Goal: Information Seeking & Learning: Compare options

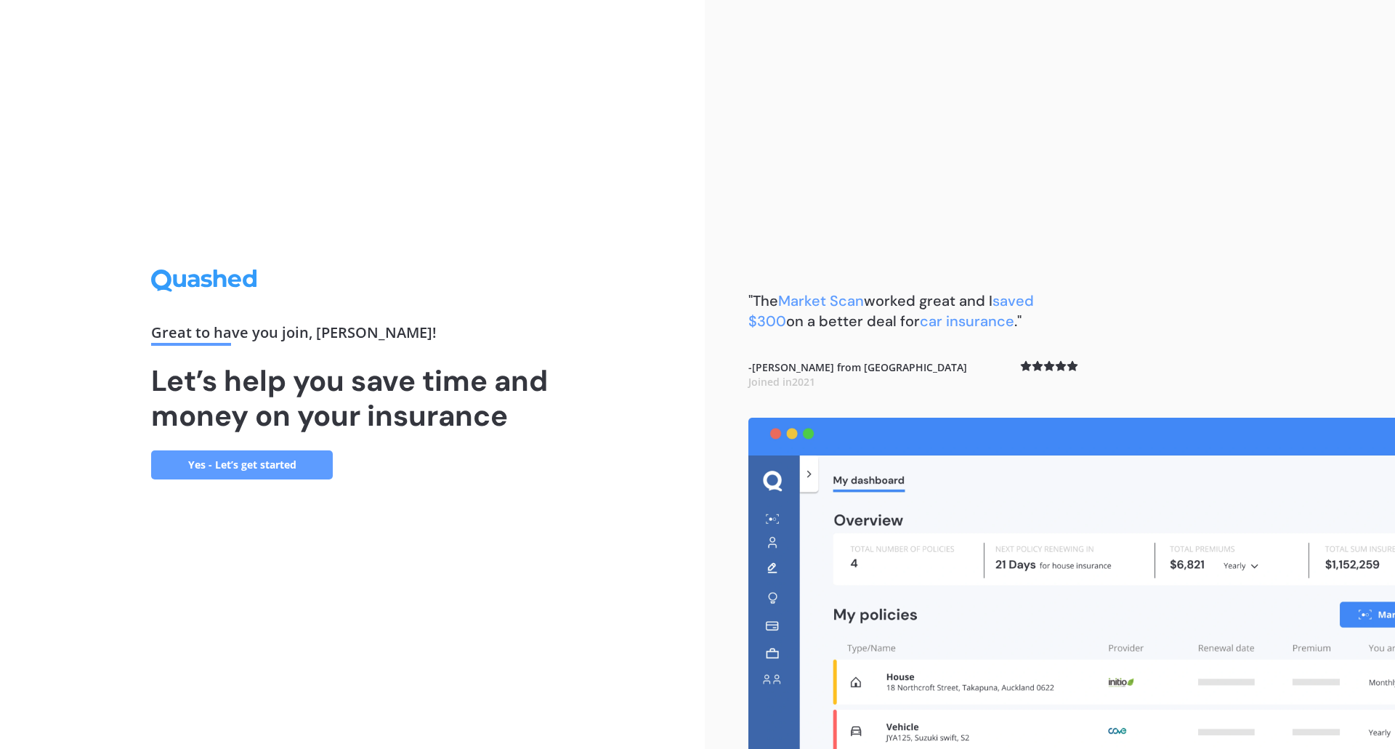
click at [247, 461] on link "Yes - Let’s get started" at bounding box center [242, 464] width 182 height 29
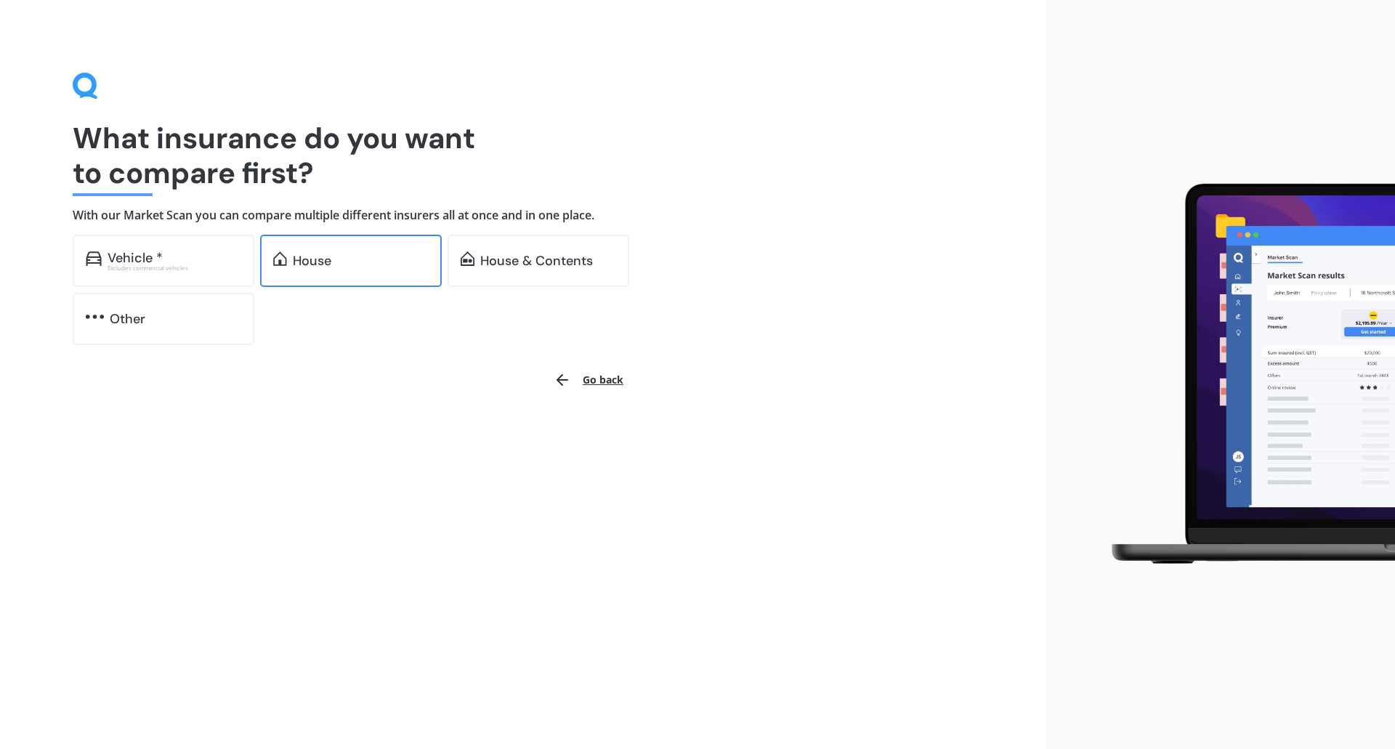
click at [344, 269] on div "House" at bounding box center [351, 261] width 182 height 52
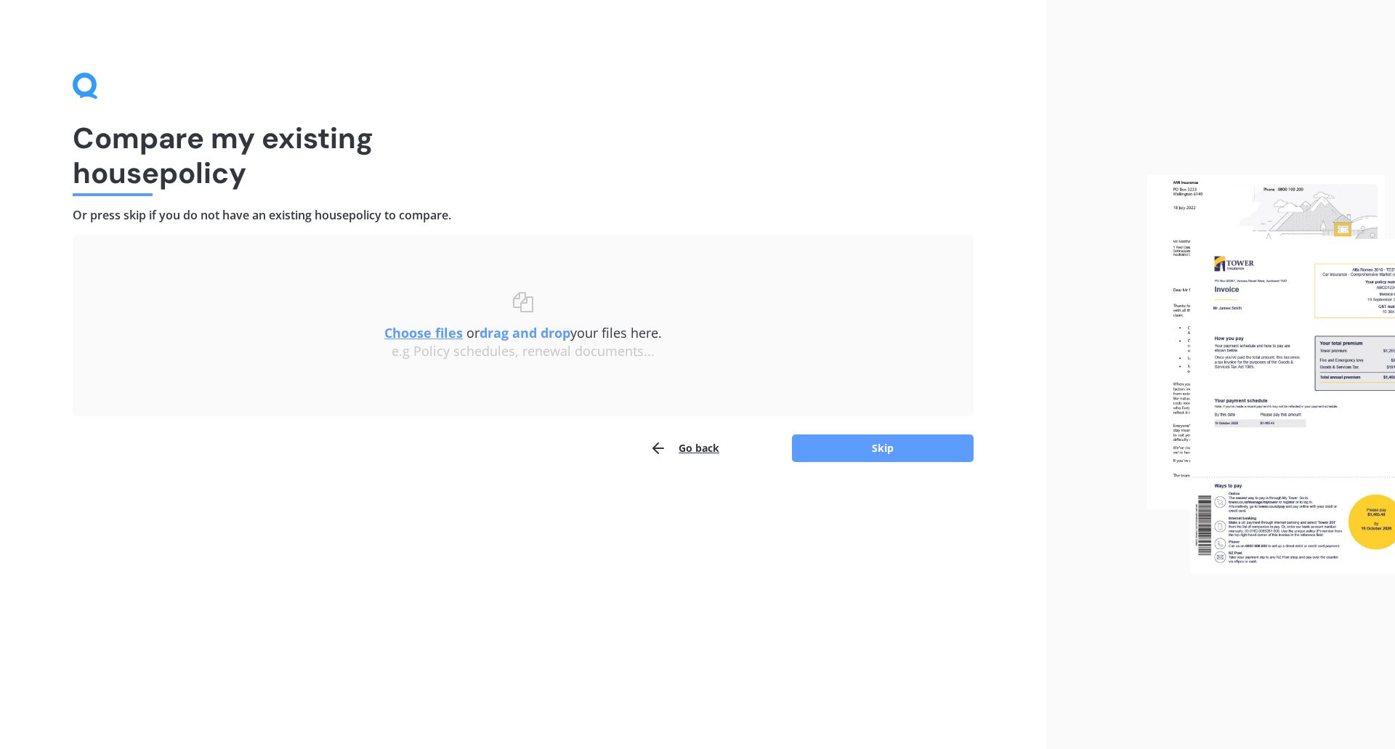
click at [696, 454] on button "Go back" at bounding box center [684, 448] width 70 height 29
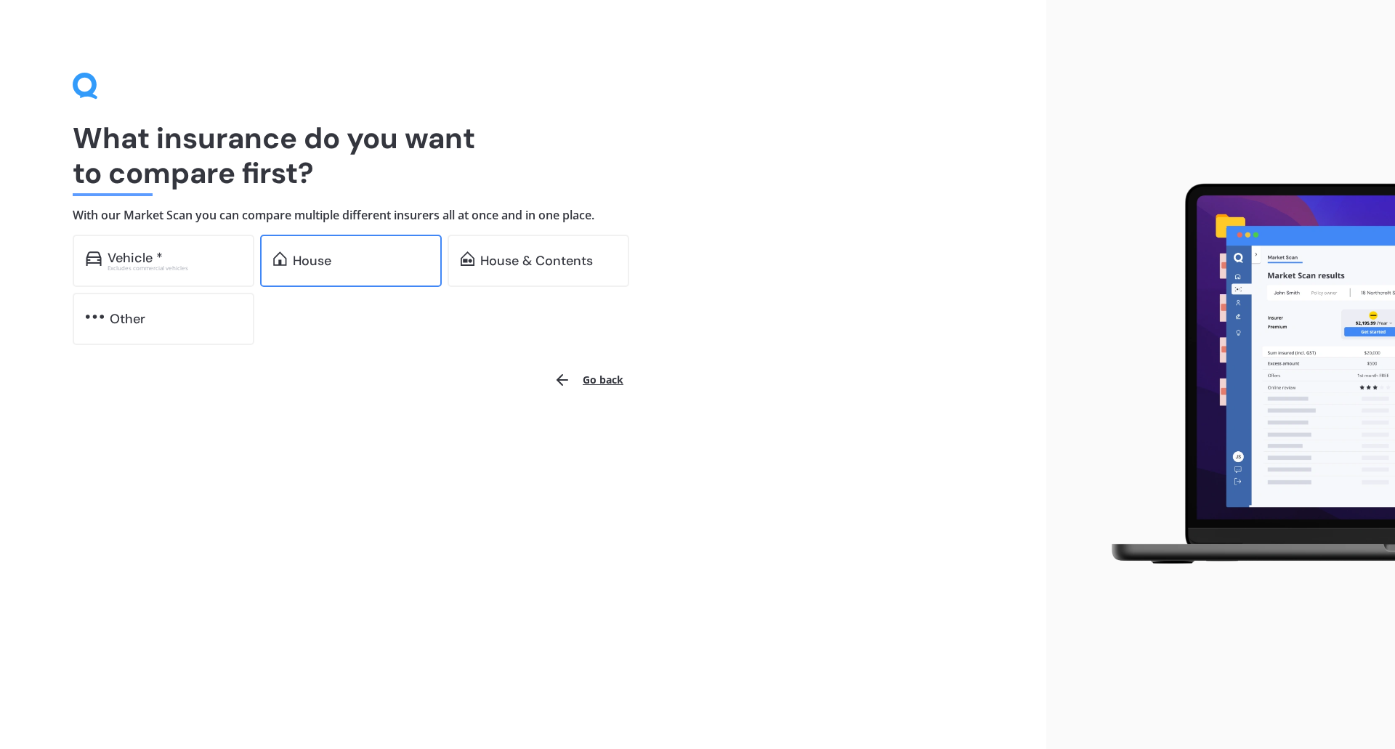
click at [323, 268] on div "House" at bounding box center [312, 261] width 39 height 15
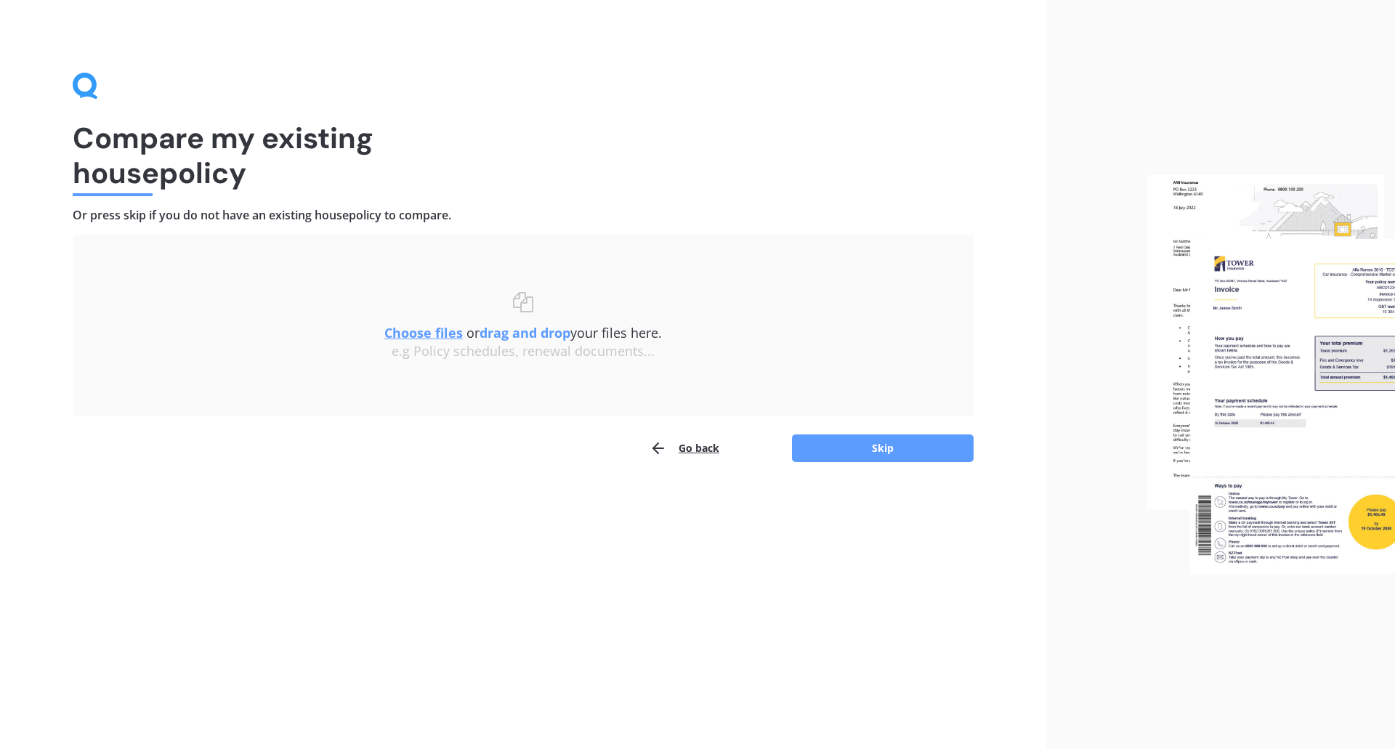
click at [423, 339] on u "Choose files" at bounding box center [423, 332] width 78 height 17
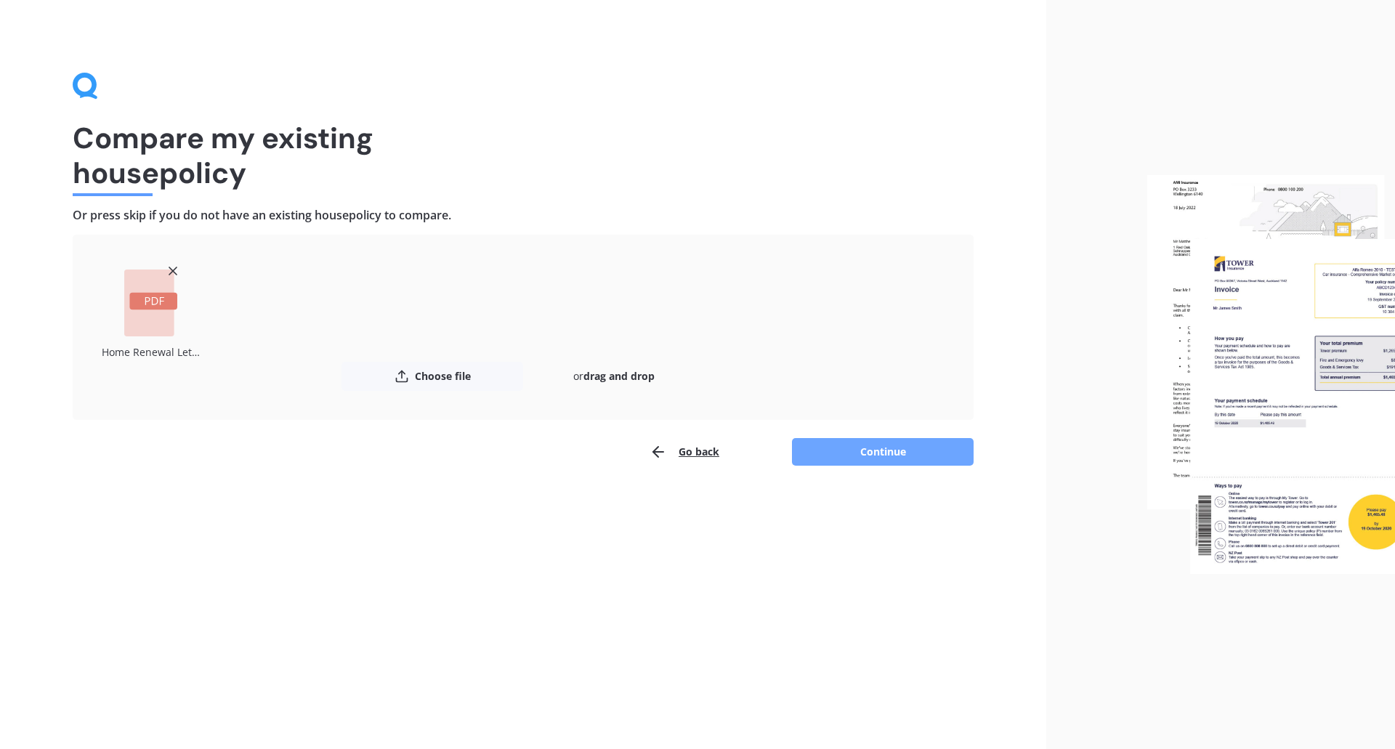
click at [870, 452] on button "Continue" at bounding box center [883, 452] width 182 height 28
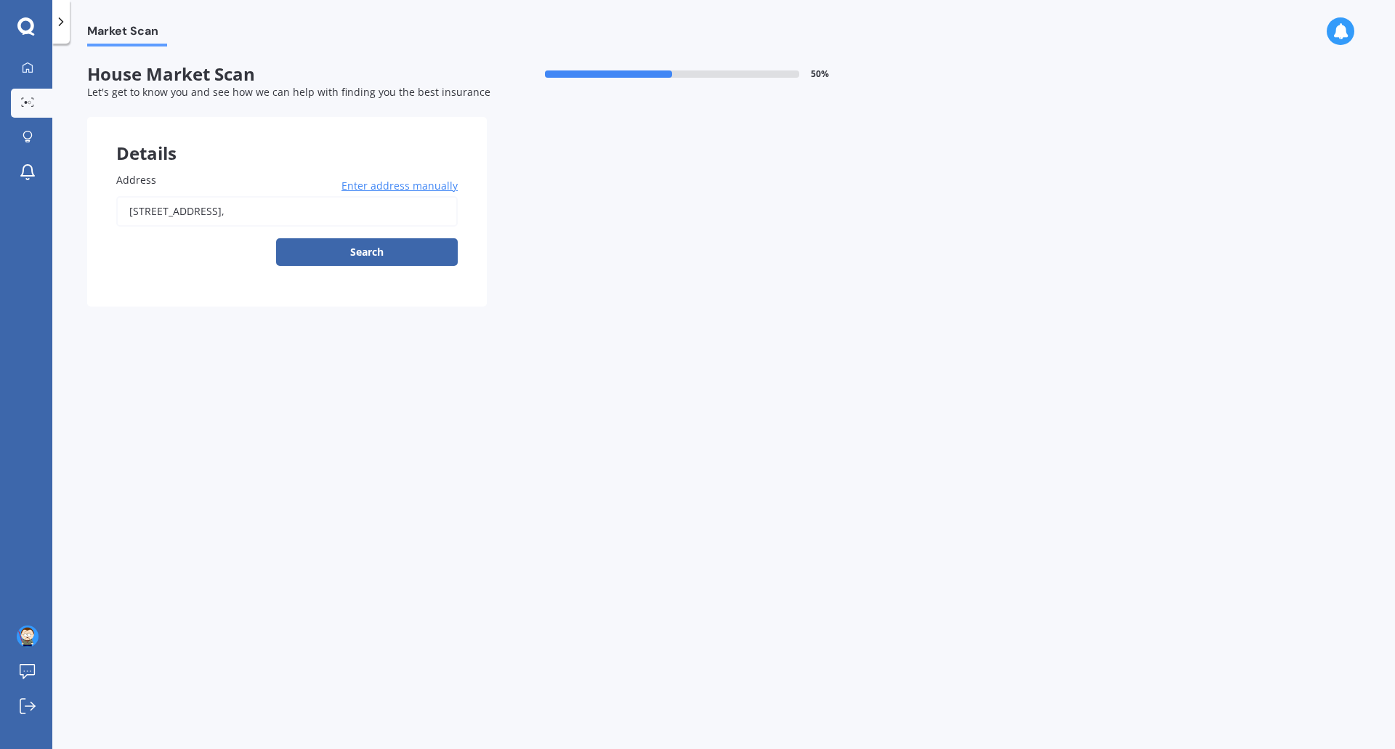
click at [149, 402] on div "Market Scan House Market Scan 50 % Let's get to know you and see how we can hel…" at bounding box center [723, 398] width 1342 height 705
click at [183, 346] on div "Market Scan House Market Scan 50 % Let's get to know you and see how we can hel…" at bounding box center [723, 398] width 1342 height 705
click at [349, 251] on button "Search" at bounding box center [367, 252] width 182 height 28
click at [291, 212] on input "[STREET_ADDRESS]," at bounding box center [286, 211] width 341 height 31
type input "[STREET_ADDRESS]"
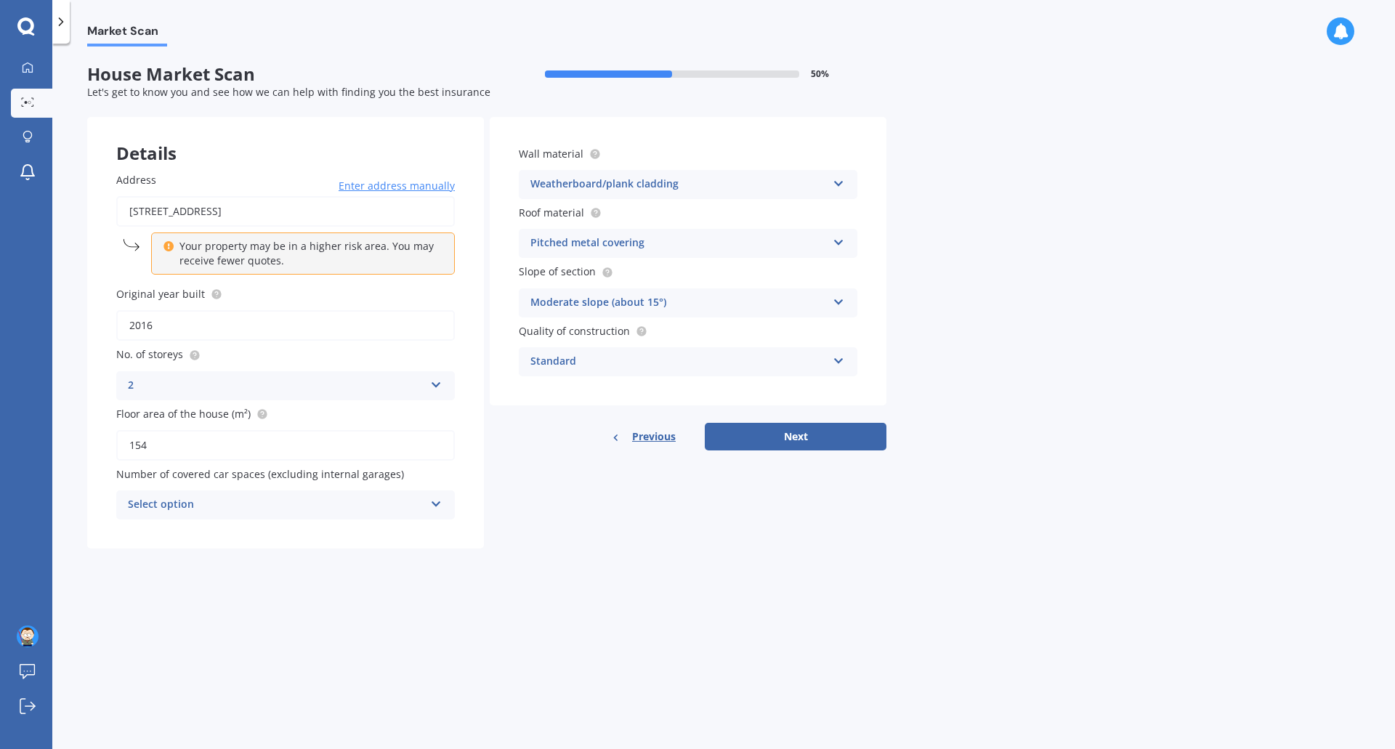
click at [216, 509] on div "Select option" at bounding box center [276, 504] width 296 height 17
click at [203, 526] on div "0" at bounding box center [285, 533] width 337 height 26
click at [670, 525] on div "Details Address [STREET_ADDRESS] Enter address manually Your property may be in…" at bounding box center [486, 333] width 799 height 432
click at [789, 433] on button "Next" at bounding box center [796, 437] width 182 height 28
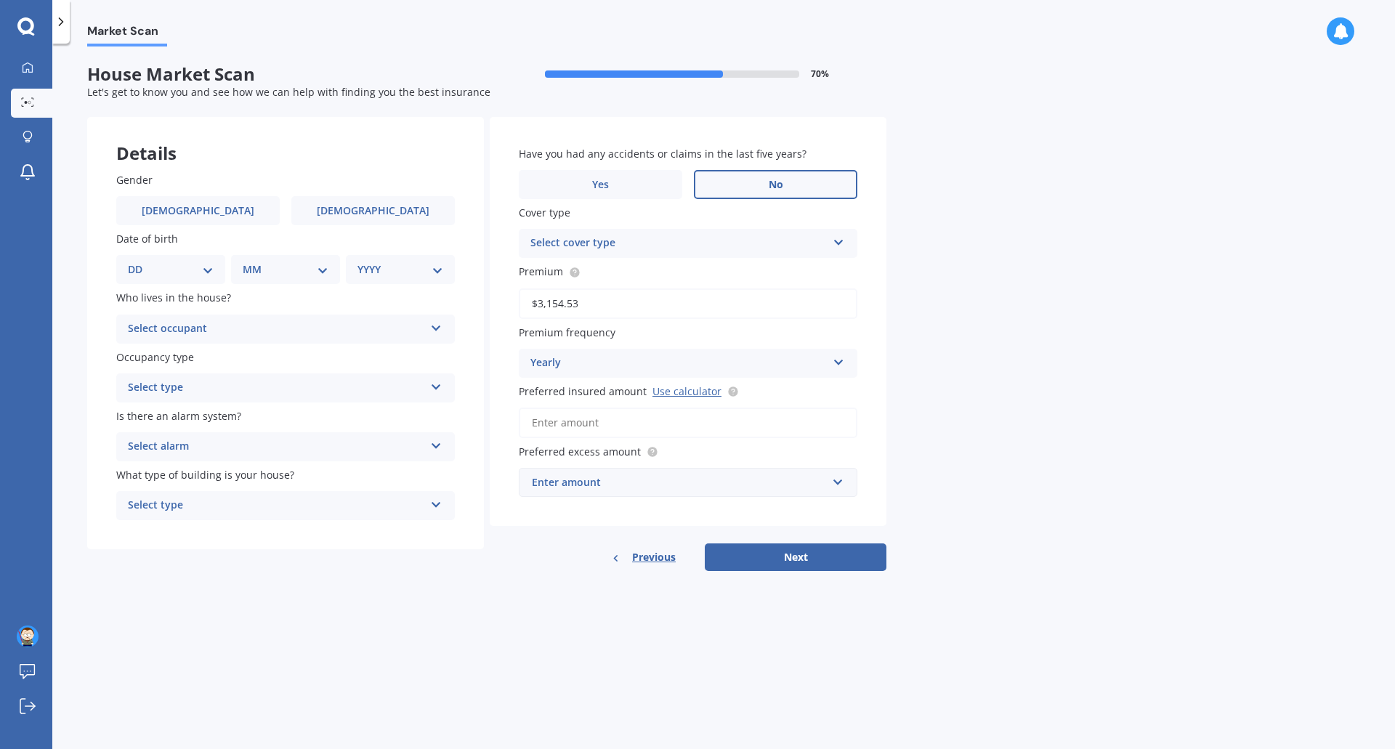
click at [752, 194] on label "No" at bounding box center [775, 184] width 163 height 29
click at [0, 0] on input "No" at bounding box center [0, 0] width 0 height 0
click at [235, 325] on div "Select occupant" at bounding box center [276, 328] width 296 height 17
click at [195, 363] on div "Owner" at bounding box center [285, 357] width 337 height 26
click at [214, 196] on label "[DEMOGRAPHIC_DATA]" at bounding box center [197, 210] width 163 height 29
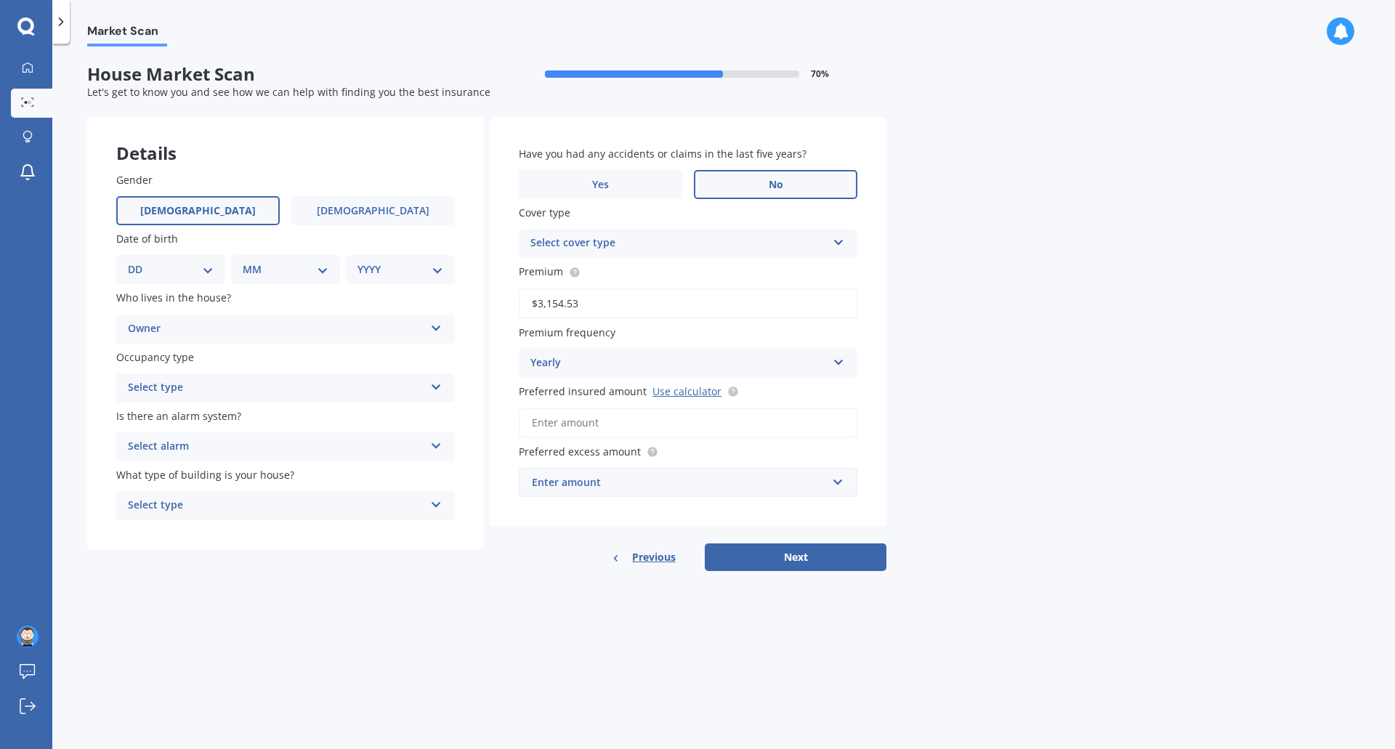
click at [0, 0] on input "[DEMOGRAPHIC_DATA]" at bounding box center [0, 0] width 0 height 0
click at [201, 265] on select "DD 01 02 03 04 05 06 07 08 09 10 11 12 13 14 15 16 17 18 19 20 21 22 23 24 25 2…" at bounding box center [171, 270] width 86 height 16
select select "01"
click at [139, 262] on select "DD 01 02 03 04 05 06 07 08 09 10 11 12 13 14 15 16 17 18 19 20 21 22 23 24 25 2…" at bounding box center [171, 270] width 86 height 16
click at [288, 274] on select "MM 01 02 03 04 05 06 07 08 09 10 11 12" at bounding box center [288, 270] width 80 height 16
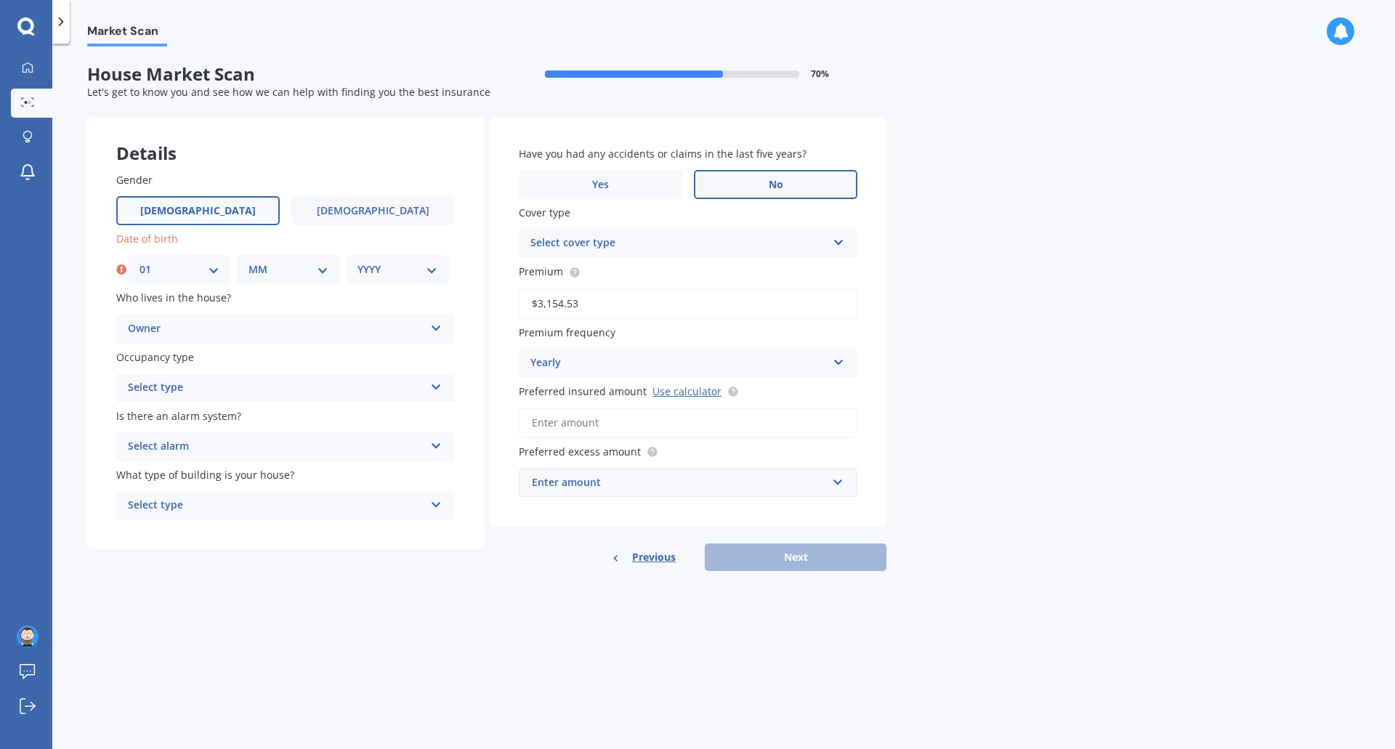
select select "04"
click at [248, 262] on select "MM 01 02 03 04 05 06 07 08 09 10 11 12" at bounding box center [288, 270] width 80 height 16
click at [394, 273] on select "YYYY 2009 2008 2007 2006 2005 2004 2003 2002 2001 2000 1999 1998 1997 1996 1995…" at bounding box center [397, 270] width 80 height 16
select select "1984"
click at [357, 262] on select "YYYY 2009 2008 2007 2006 2005 2004 2003 2002 2001 2000 1999 1998 1997 1996 1995…" at bounding box center [397, 270] width 80 height 16
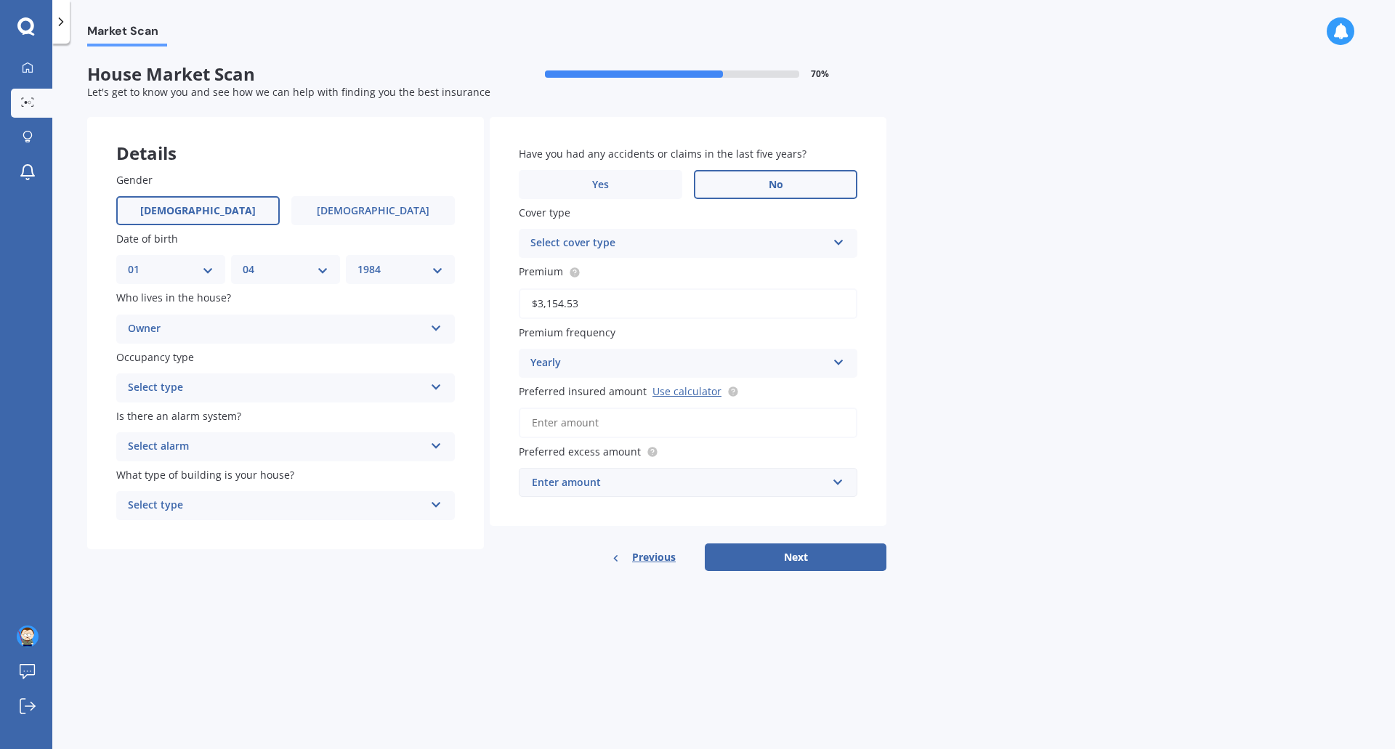
click at [209, 382] on div "Select type" at bounding box center [276, 387] width 296 height 17
click at [188, 416] on div "Permanent" at bounding box center [285, 416] width 337 height 26
click at [223, 443] on div "Select alarm" at bounding box center [276, 446] width 296 height 17
click at [194, 500] on span "Yes, not monitored" at bounding box center [177, 501] width 96 height 14
click at [211, 503] on div "Select type" at bounding box center [276, 505] width 296 height 17
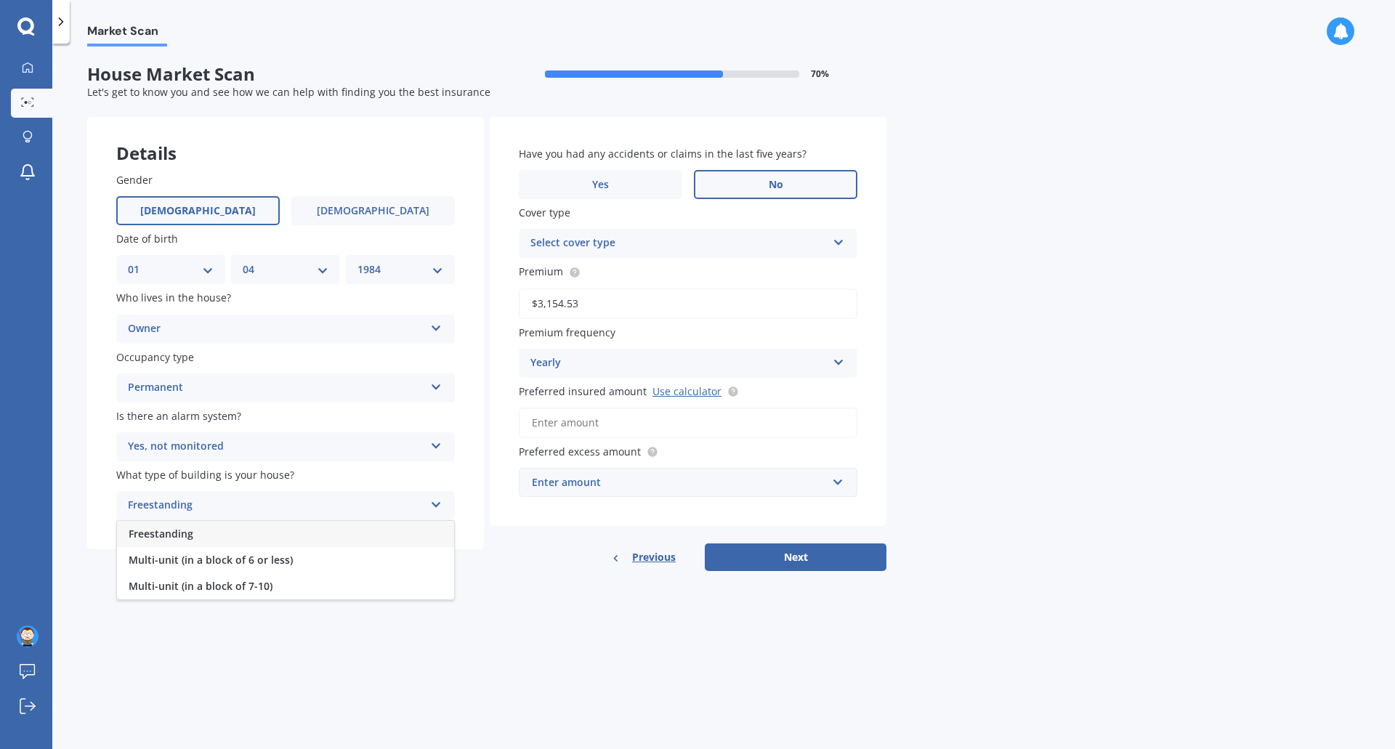
click at [207, 532] on div "Freestanding" at bounding box center [285, 534] width 337 height 26
click at [636, 246] on div "Select cover type" at bounding box center [678, 243] width 296 height 17
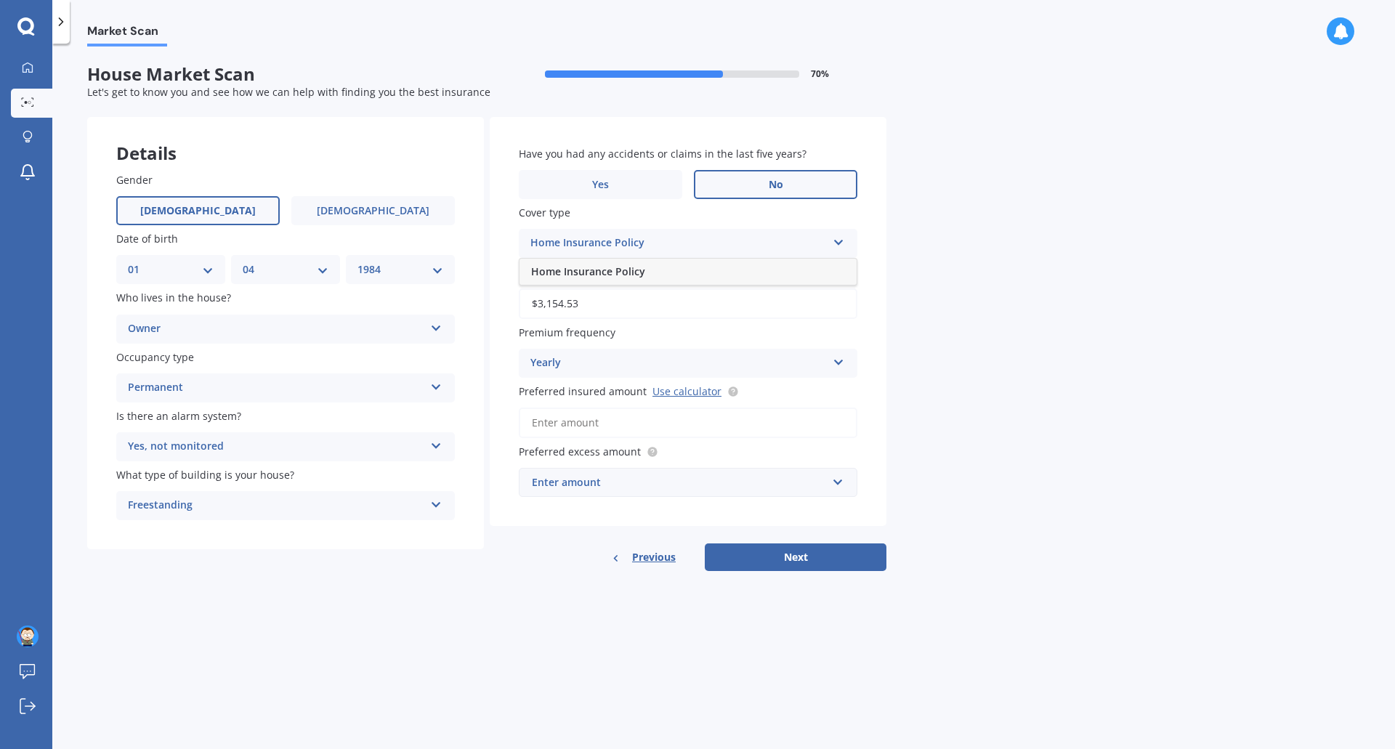
click at [609, 276] on span "Home Insurance Policy" at bounding box center [588, 271] width 114 height 14
click at [595, 370] on div "Yearly" at bounding box center [678, 363] width 296 height 17
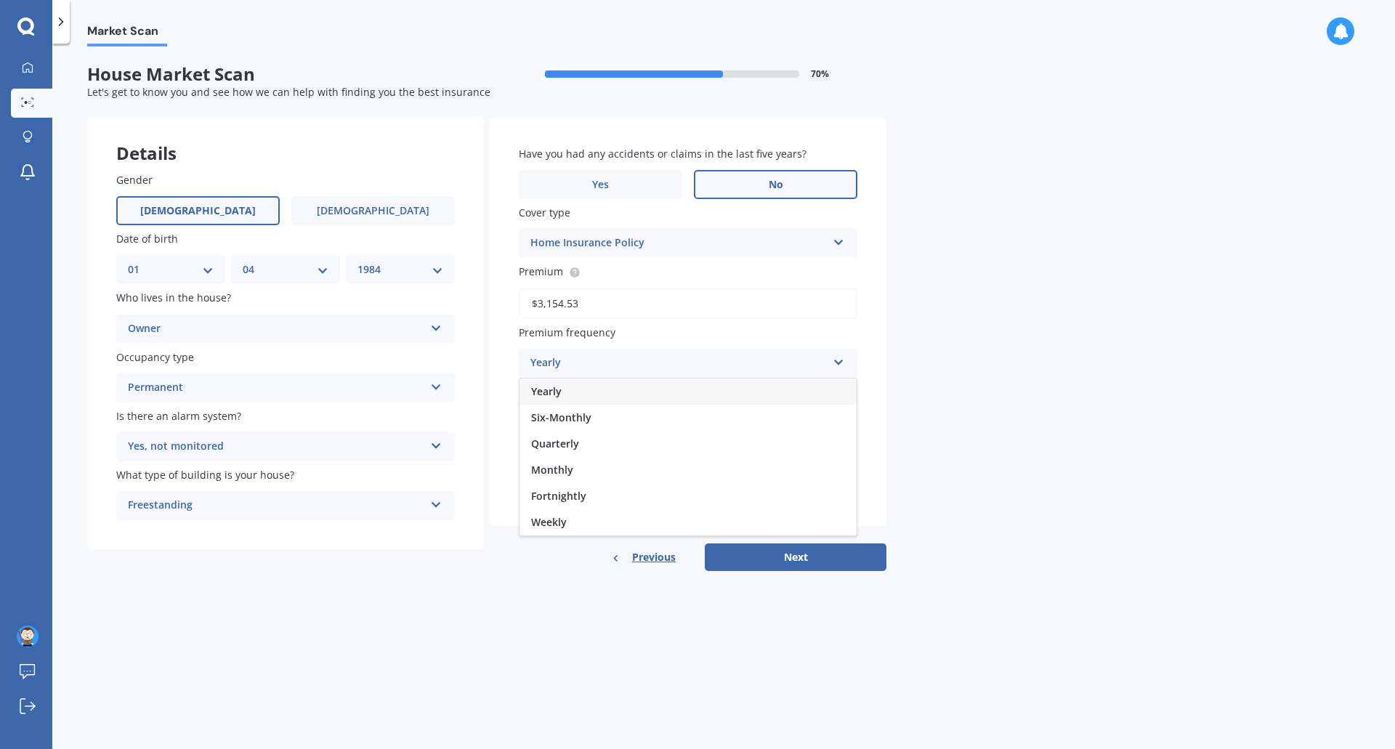
click at [582, 398] on div "Yearly" at bounding box center [687, 391] width 337 height 26
drag, startPoint x: 631, startPoint y: 421, endPoint x: 638, endPoint y: 422, distance: 7.4
click at [633, 422] on input "Preferred insured amount Use calculator" at bounding box center [688, 423] width 339 height 31
click at [670, 393] on link "Use calculator" at bounding box center [686, 391] width 69 height 14
click at [580, 426] on input "Preferred insured amount Use calculator" at bounding box center [688, 423] width 339 height 31
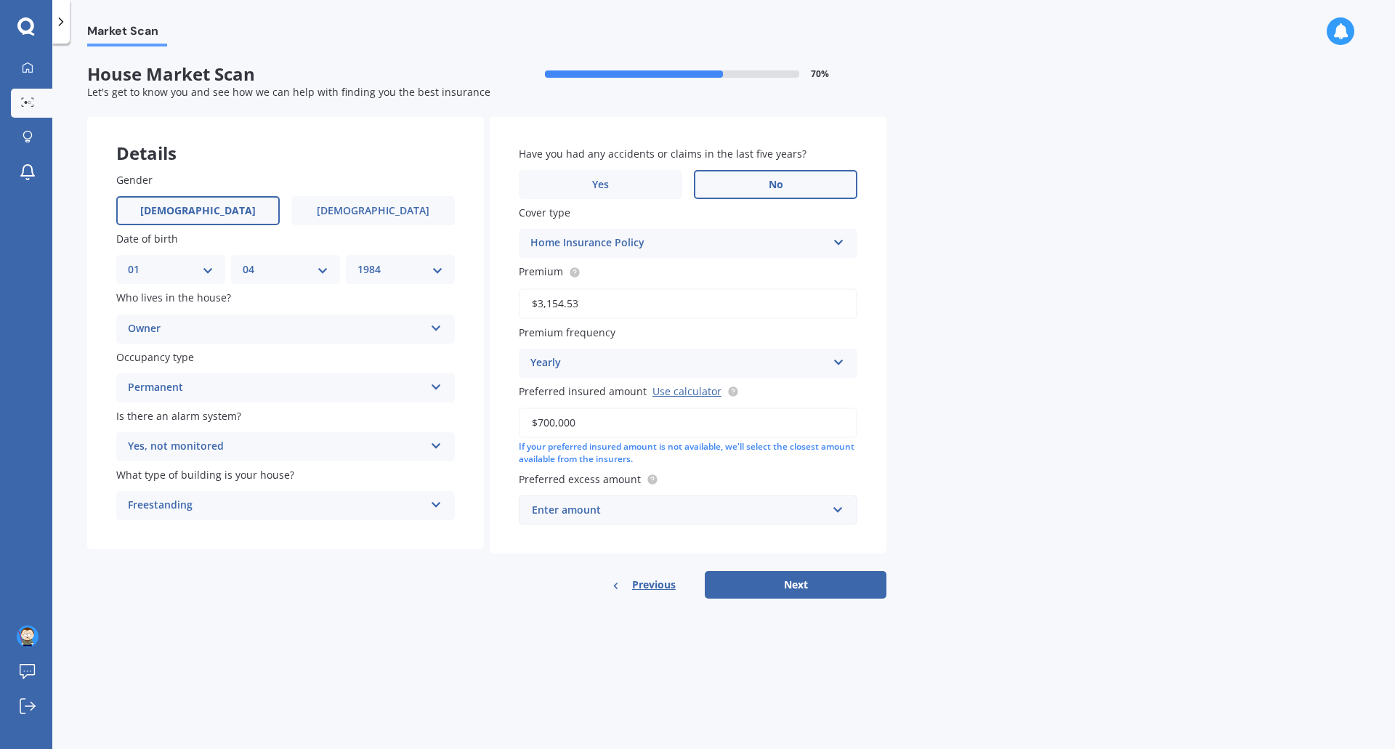
click at [978, 450] on div "Market Scan House Market Scan 70 % Let's get to know you and see how we can hel…" at bounding box center [723, 398] width 1342 height 705
click at [542, 428] on input "$700,000" at bounding box center [688, 423] width 339 height 31
type input "$800,000"
drag, startPoint x: 1058, startPoint y: 465, endPoint x: 957, endPoint y: 498, distance: 106.1
click at [1053, 469] on div "Market Scan House Market Scan 70 % Let's get to know you and see how we can hel…" at bounding box center [723, 398] width 1342 height 705
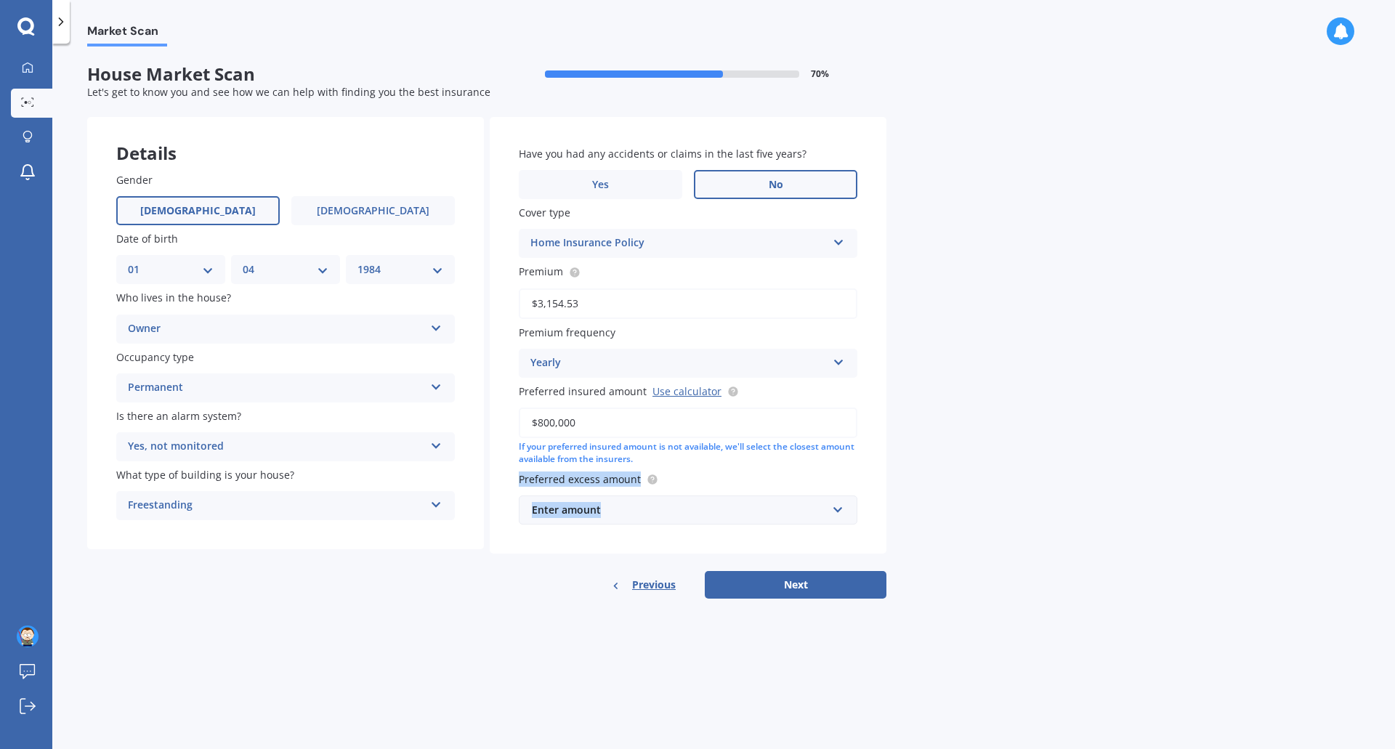
click at [631, 511] on div "Enter amount" at bounding box center [679, 510] width 295 height 16
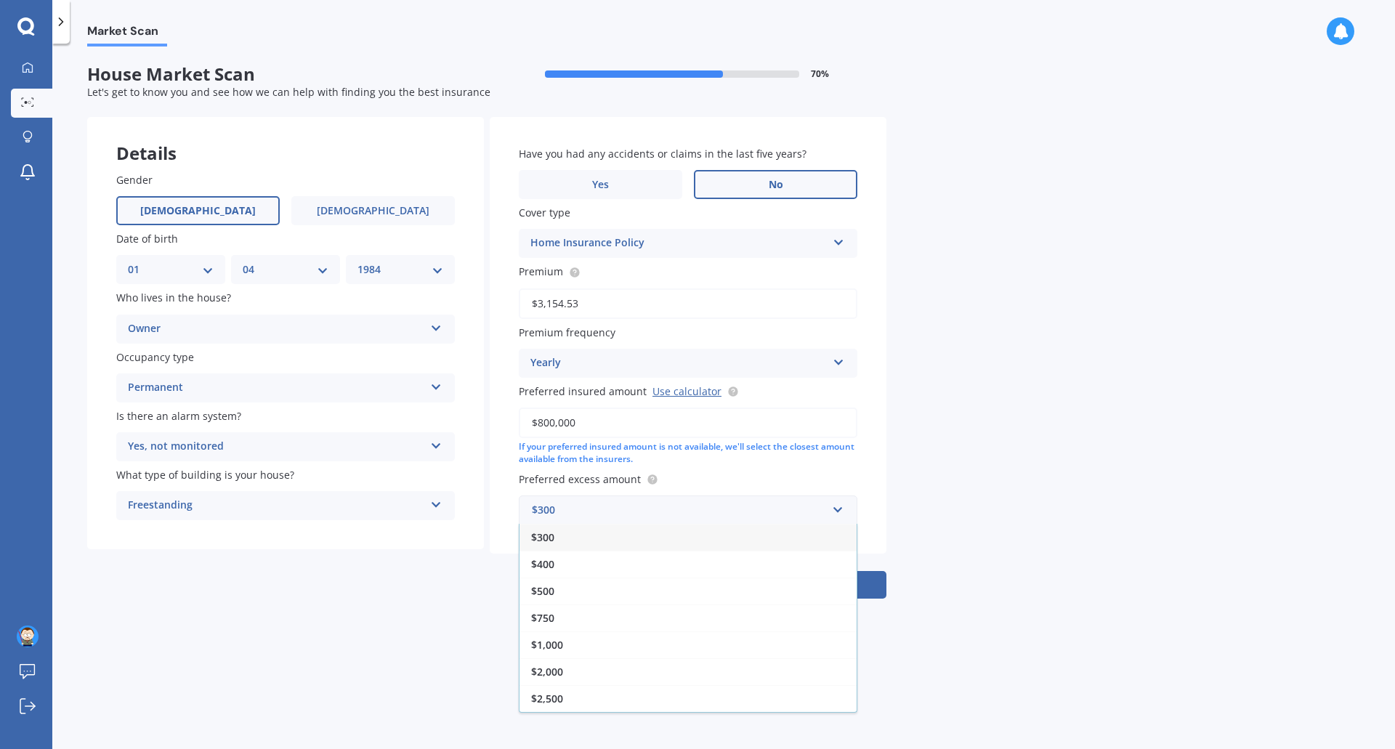
click at [559, 646] on span "$1,000" at bounding box center [547, 645] width 32 height 14
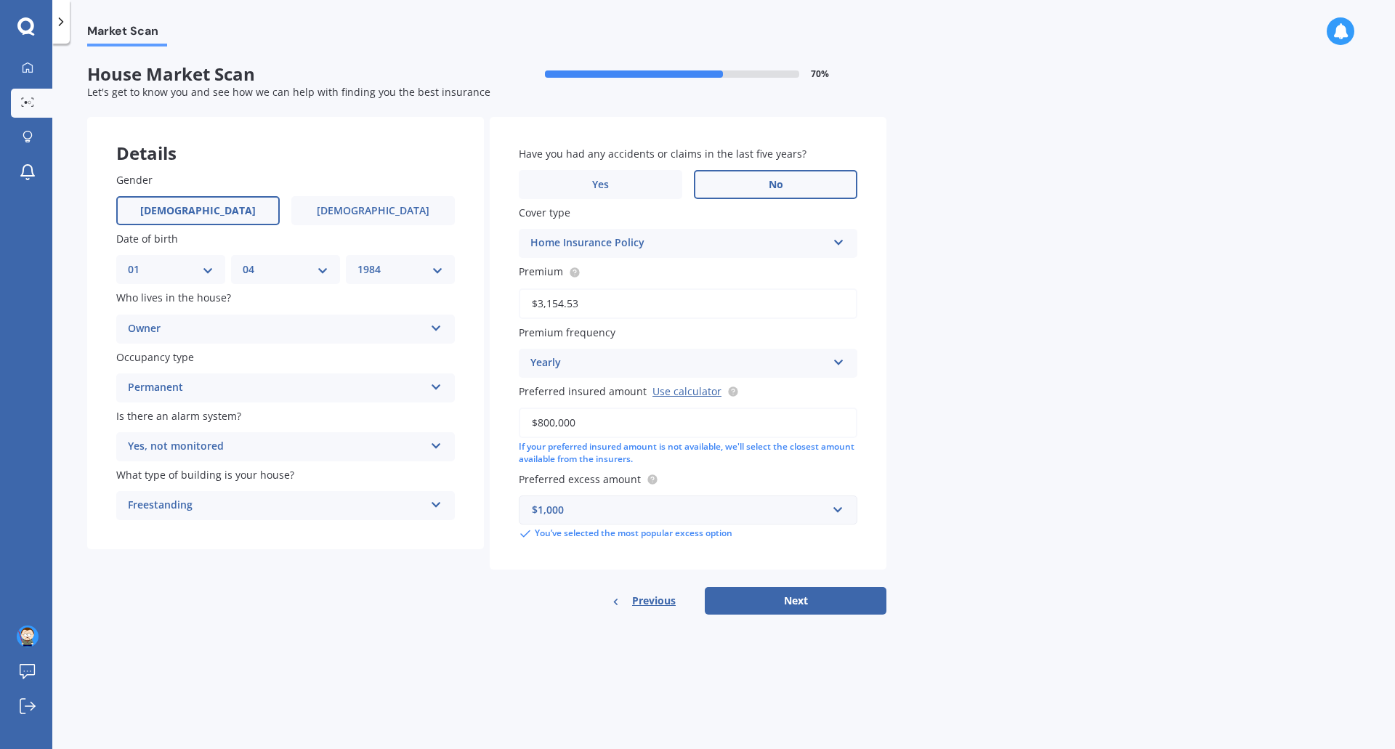
click at [980, 446] on div "Market Scan House Market Scan 70 % Let's get to know you and see how we can hel…" at bounding box center [723, 398] width 1342 height 705
click at [573, 510] on div "$1,000" at bounding box center [679, 510] width 295 height 16
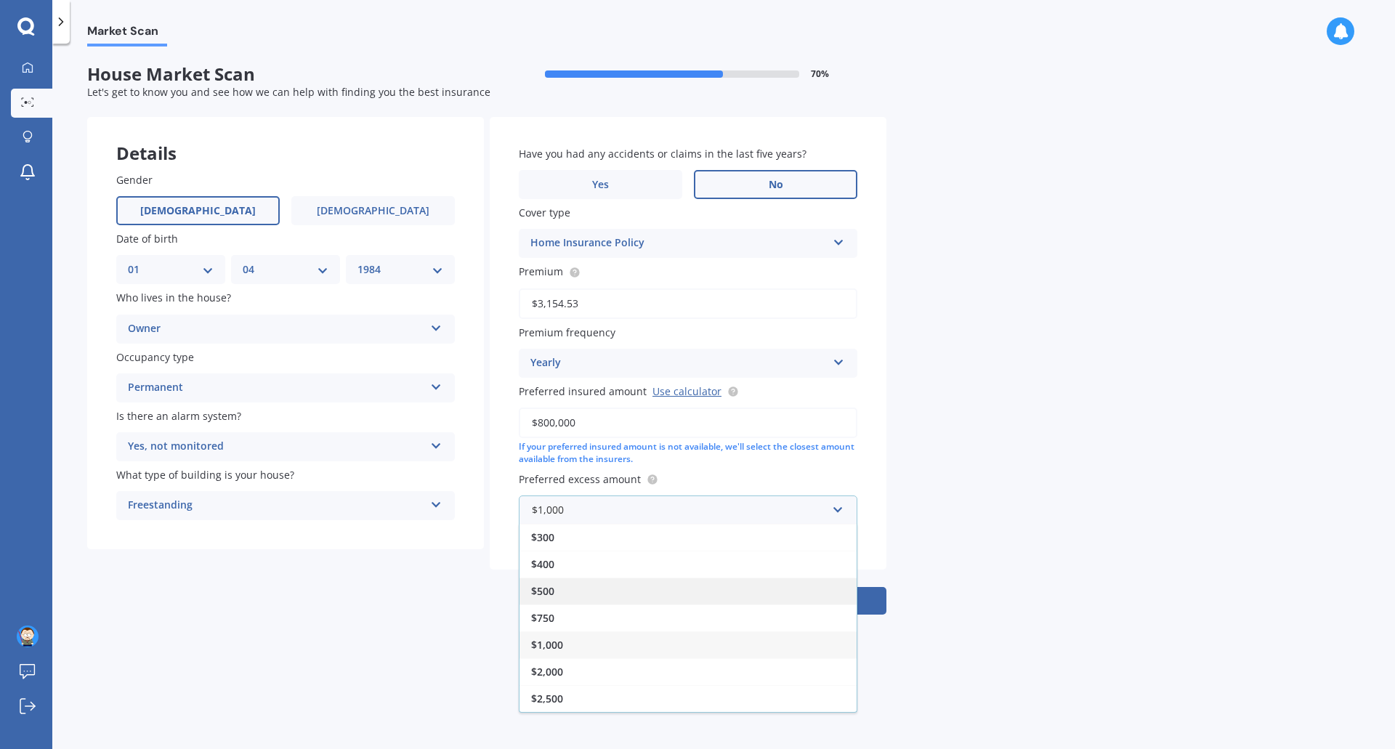
click at [558, 588] on div "$500" at bounding box center [687, 591] width 337 height 27
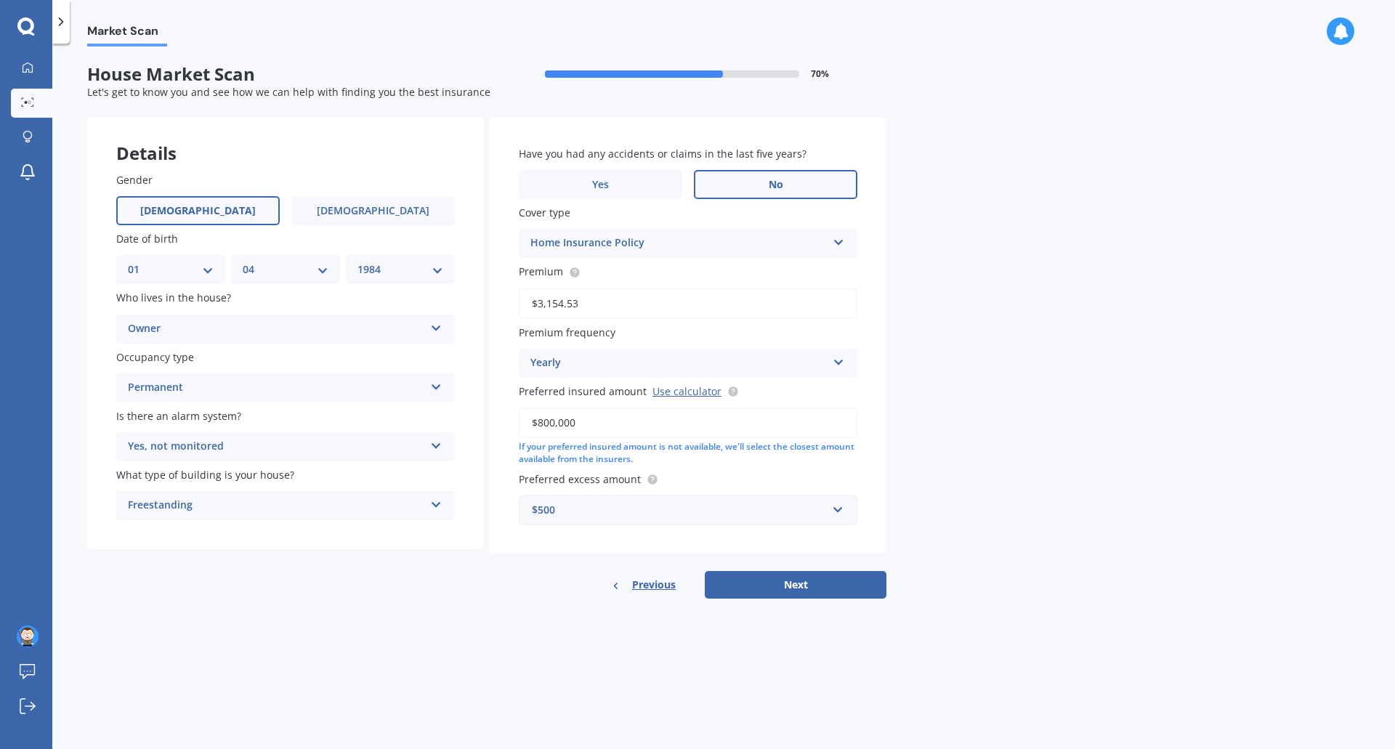
click at [1044, 525] on div "Market Scan House Market Scan 70 % Let's get to know you and see how we can hel…" at bounding box center [723, 398] width 1342 height 705
click at [839, 591] on button "Next" at bounding box center [796, 585] width 182 height 28
select select "01"
select select "04"
select select "1984"
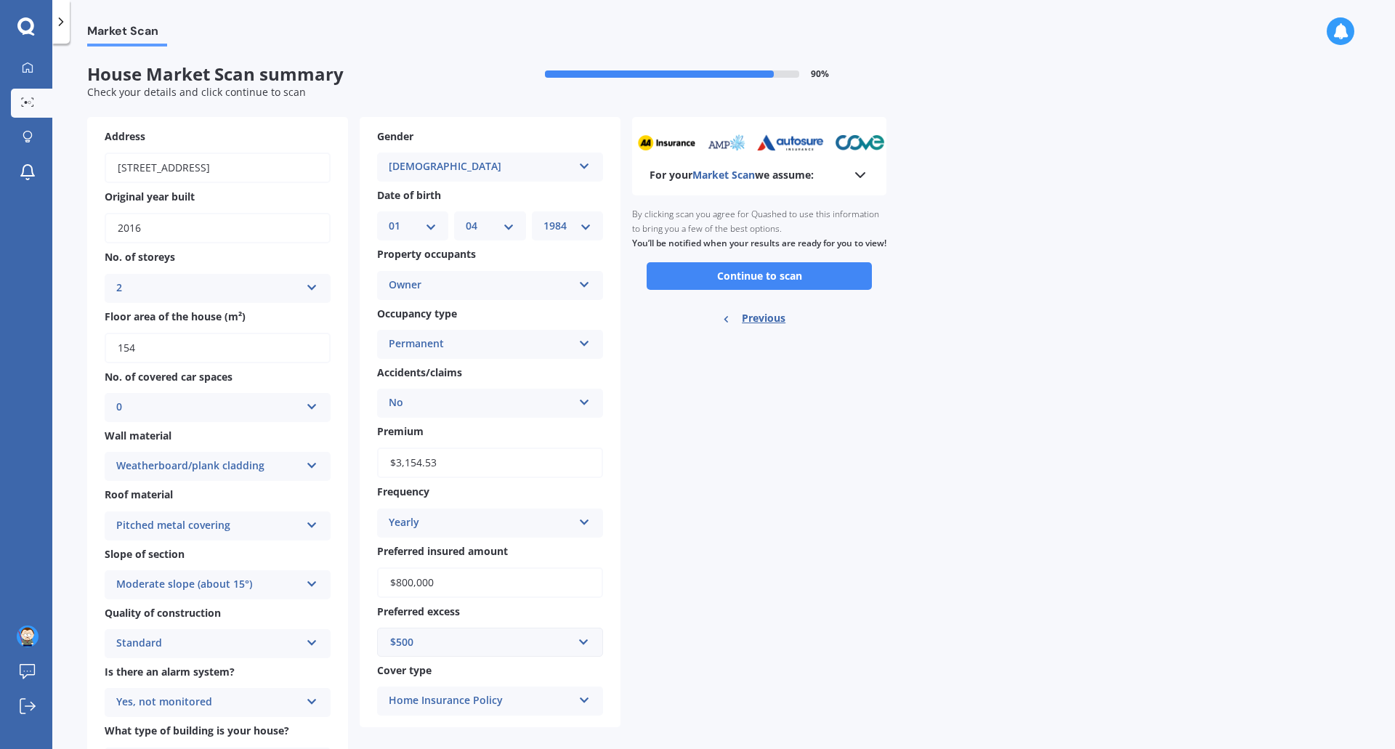
click at [857, 178] on icon at bounding box center [859, 174] width 17 height 17
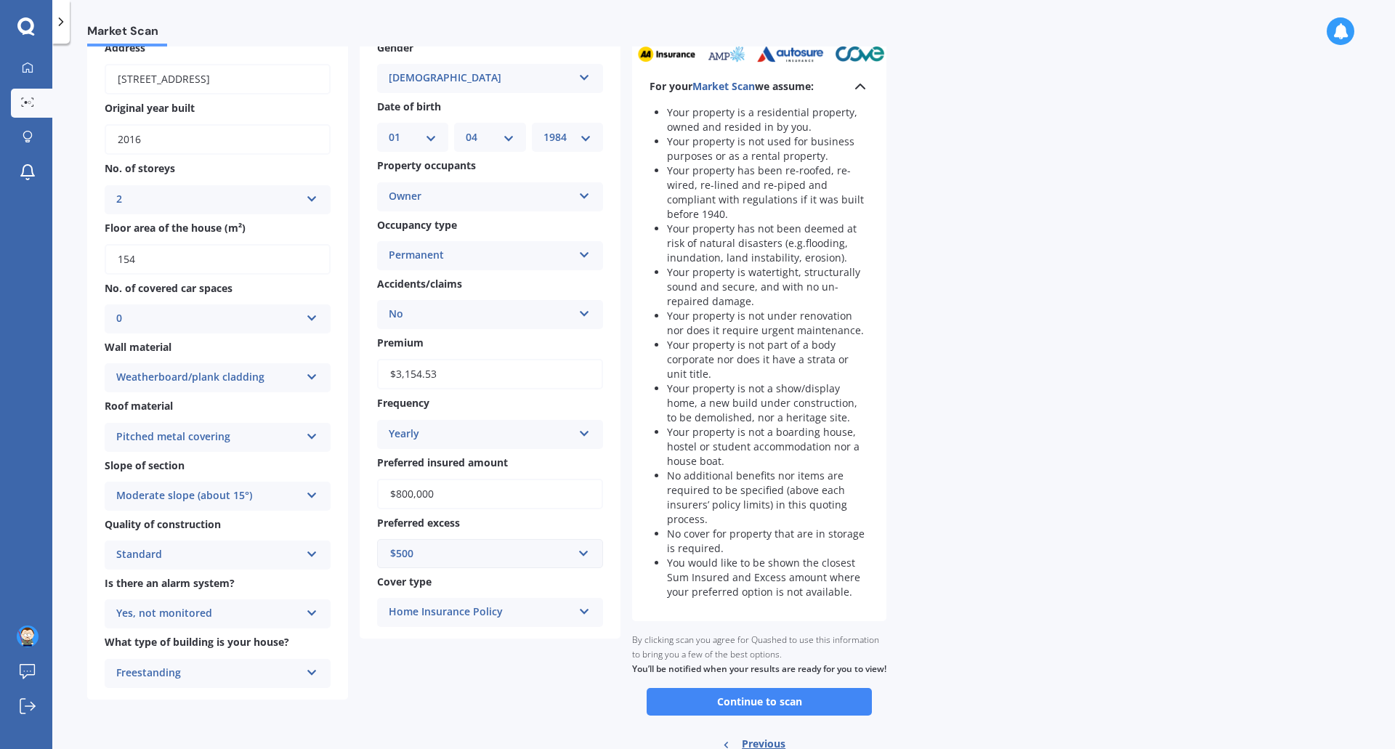
scroll to position [73, 0]
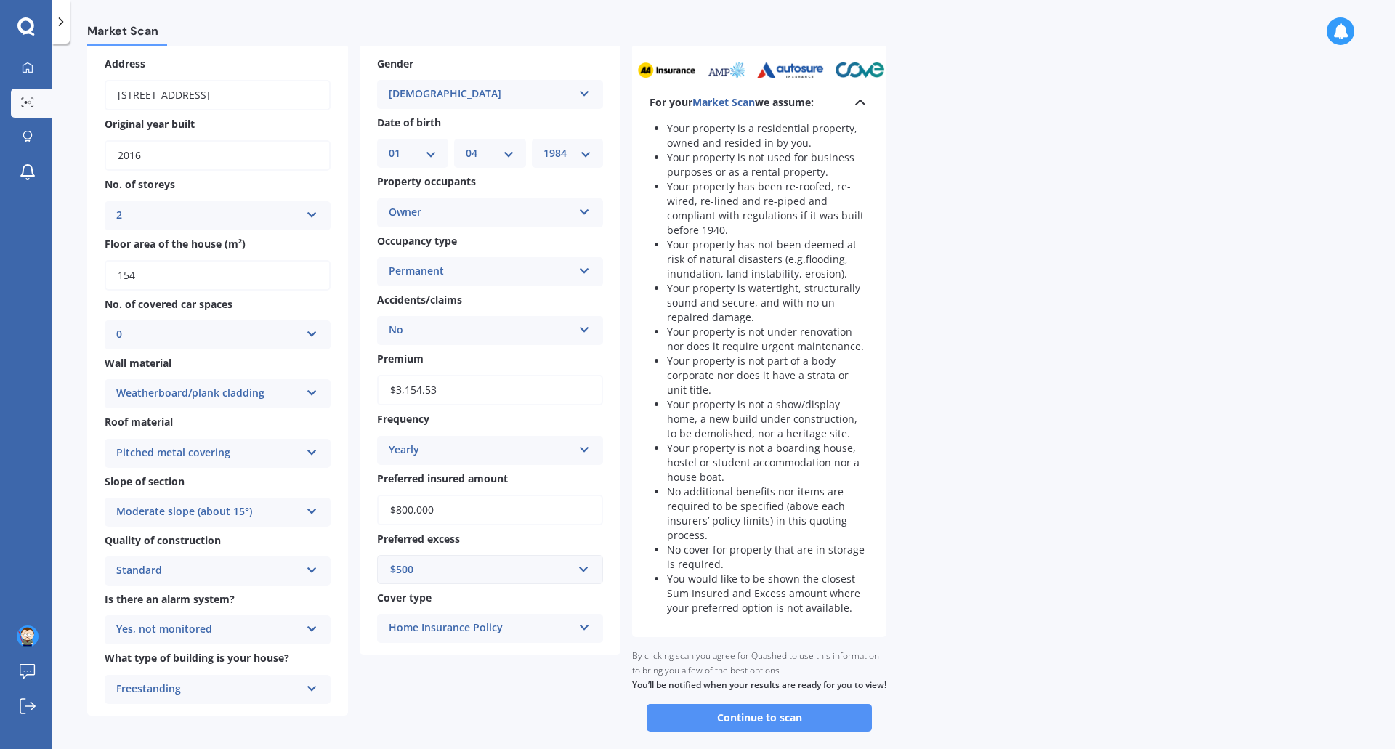
click at [783, 727] on button "Continue to scan" at bounding box center [759, 718] width 225 height 28
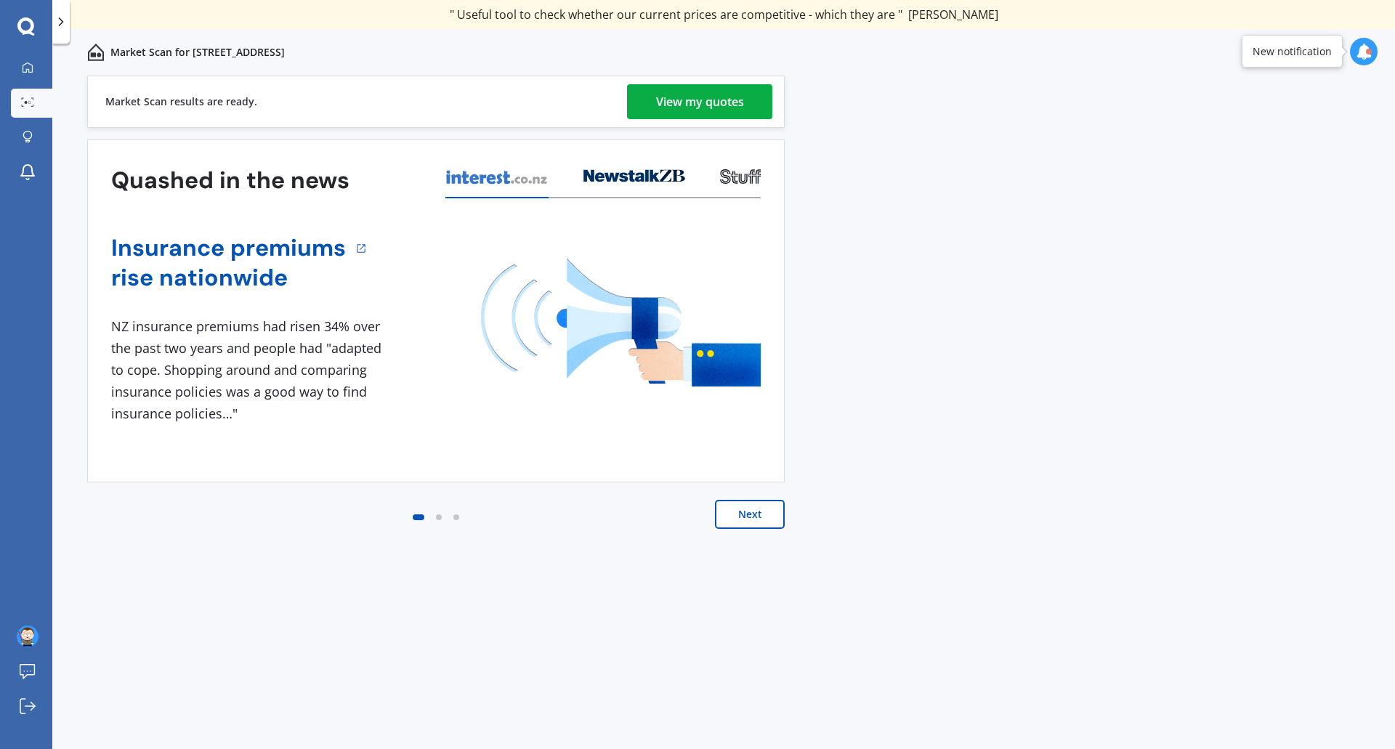
click at [702, 104] on div "View my quotes" at bounding box center [700, 101] width 88 height 35
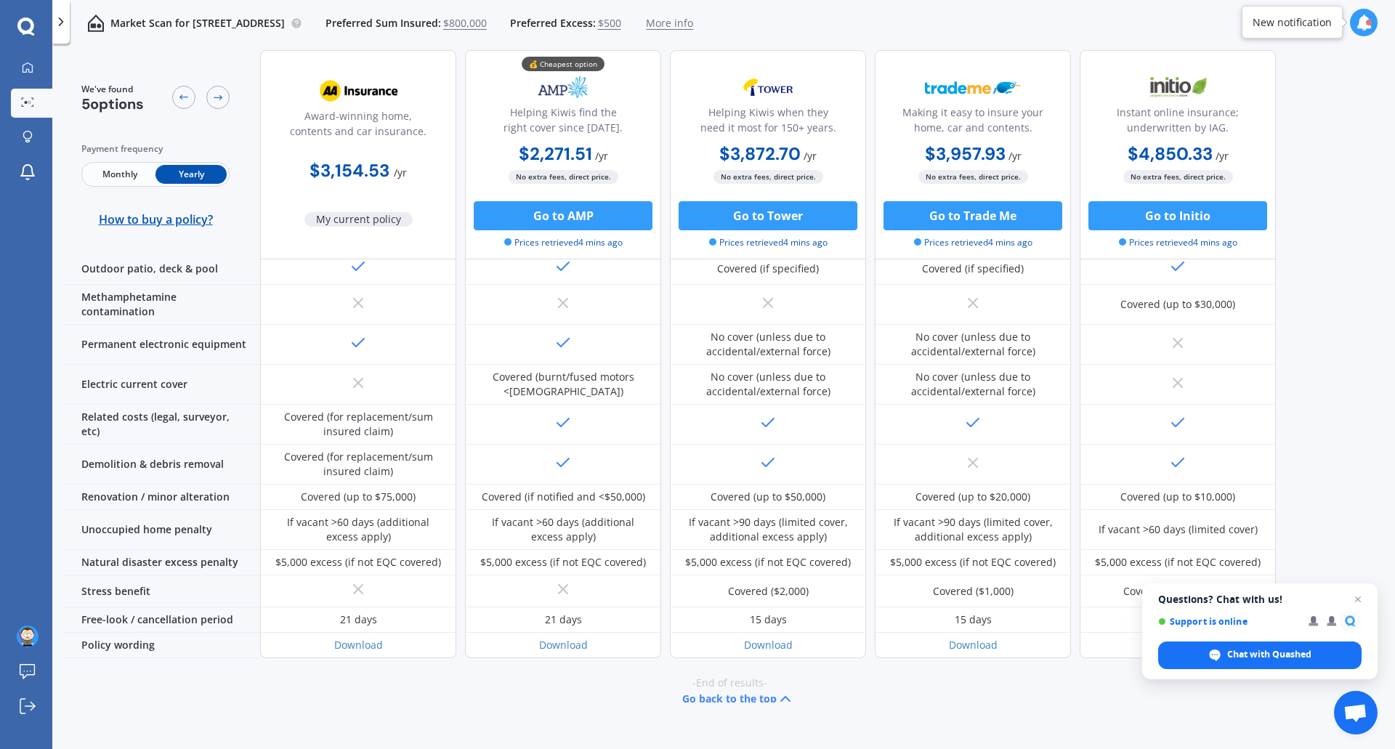
scroll to position [456, 0]
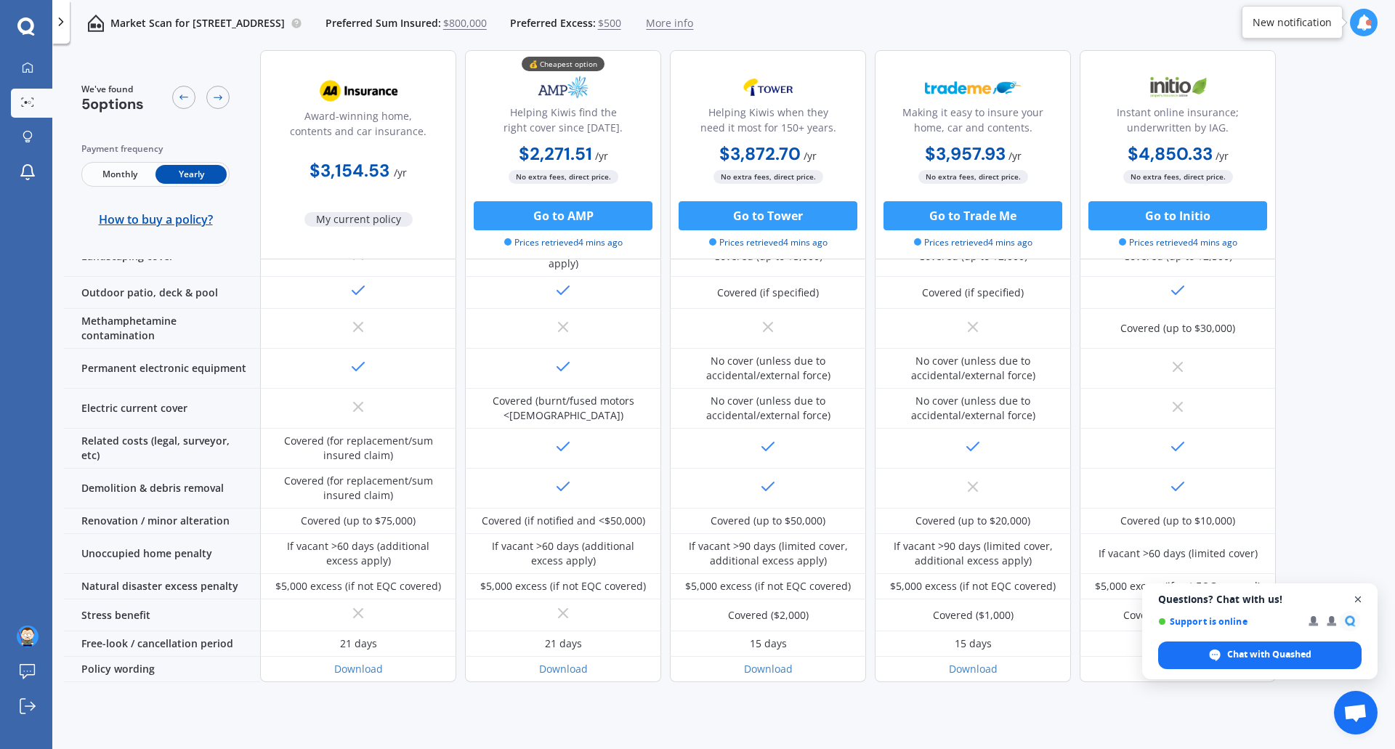
click at [1356, 602] on span "Close chat" at bounding box center [1358, 600] width 18 height 18
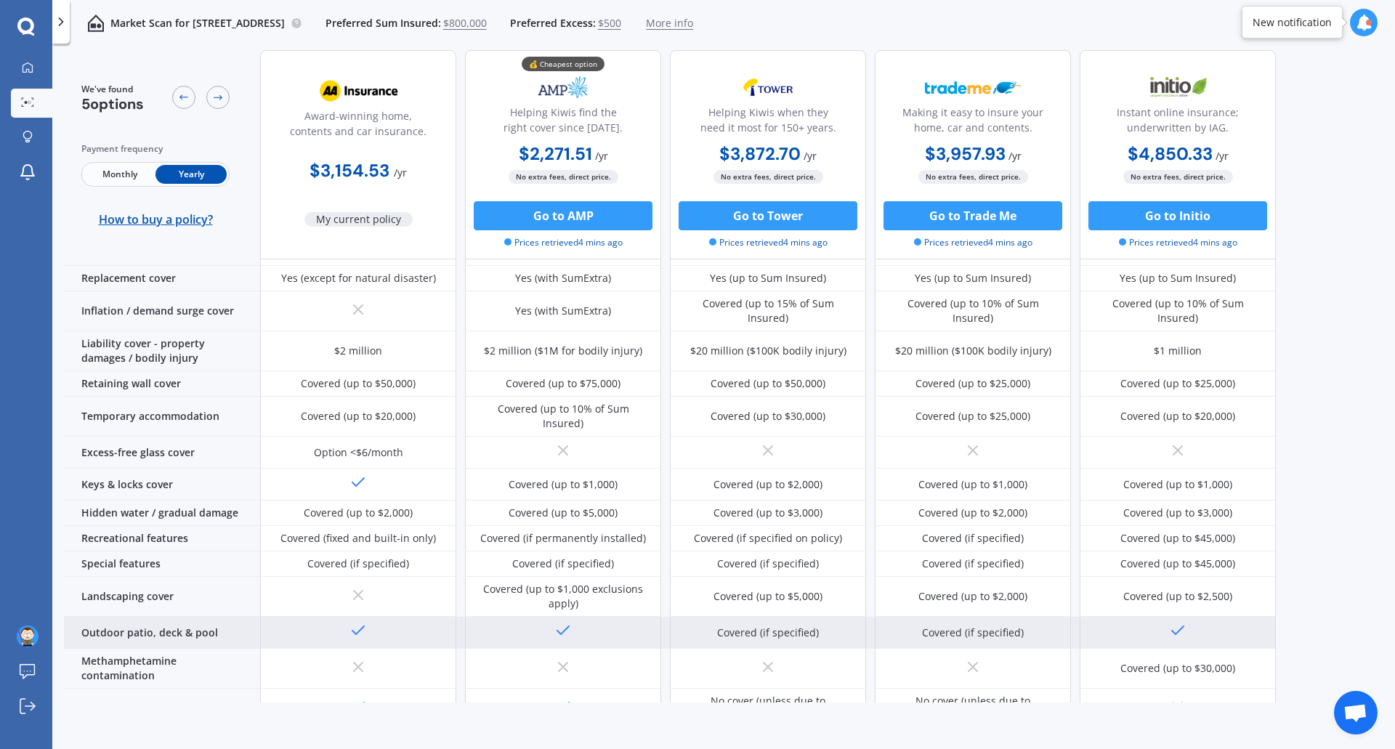
scroll to position [0, 0]
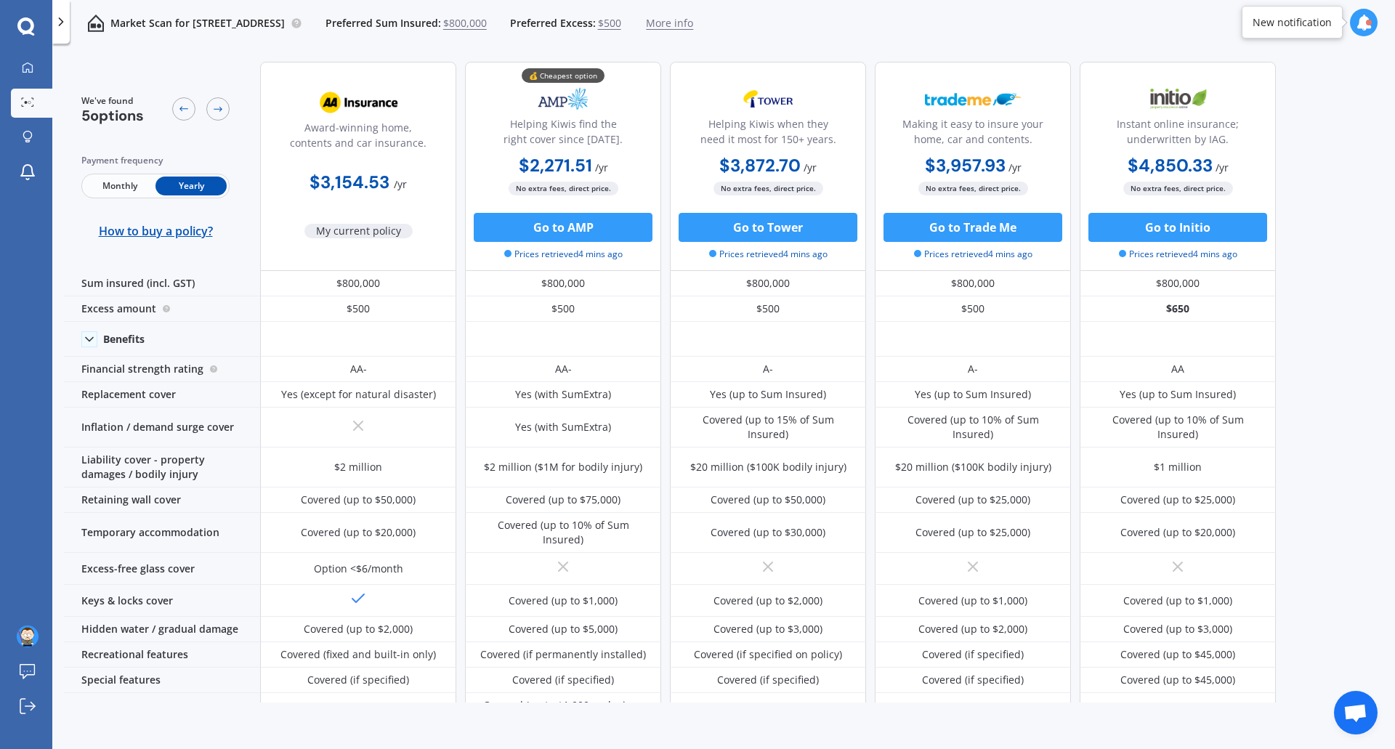
click at [590, 44] on div "Market Scan for [STREET_ADDRESS] Preferred Sum Insured: $800,000 Preferred Exce…" at bounding box center [381, 23] width 623 height 46
